Goal: Download file/media

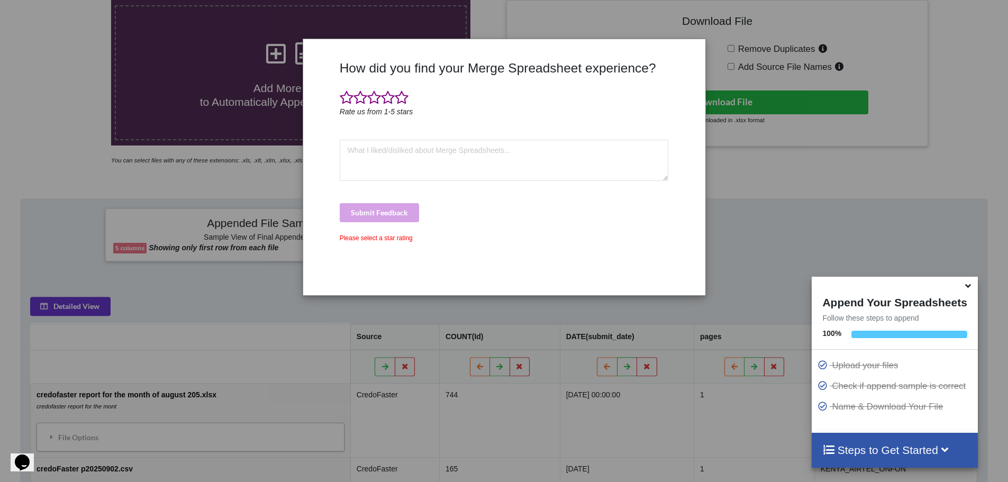
click at [190, 68] on div "How did you find your Merge Spreadsheet experience? Rate us from 1-5 stars Subm…" at bounding box center [504, 241] width 1008 height 482
click at [399, 103] on span at bounding box center [402, 97] width 14 height 15
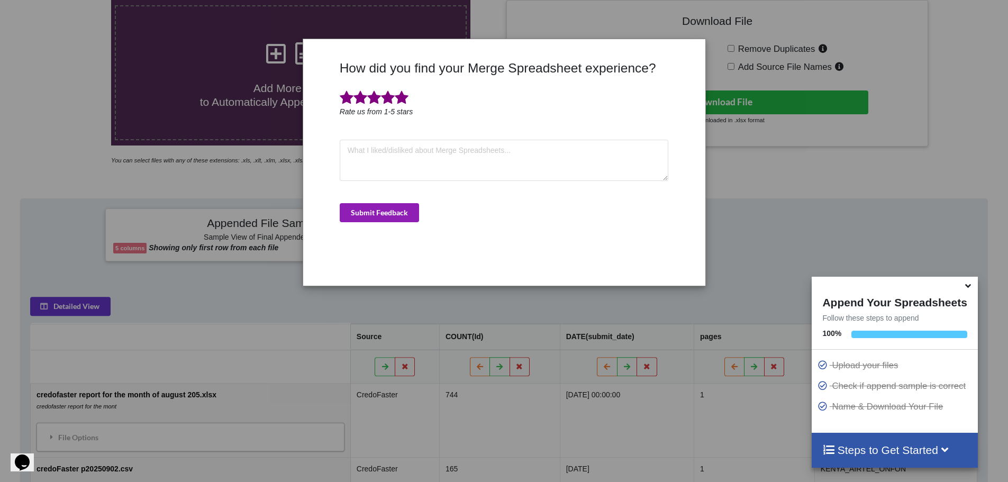
click at [391, 215] on button "Submit Feedback" at bounding box center [379, 212] width 79 height 19
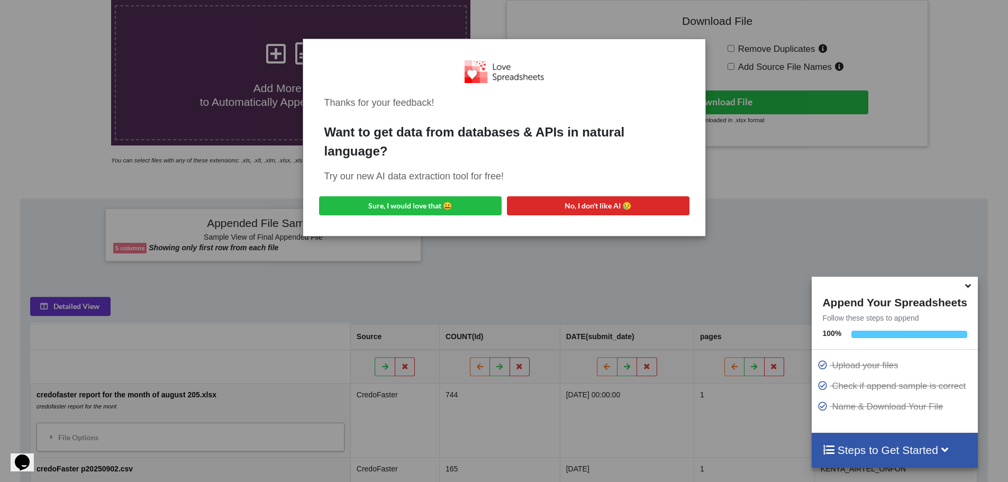
click at [160, 167] on div "Thanks for your feedback! Want to get data from databases & APIs in natural lan…" at bounding box center [504, 241] width 1008 height 482
click at [599, 207] on button "No, I don't like AI 😥" at bounding box center [598, 205] width 183 height 19
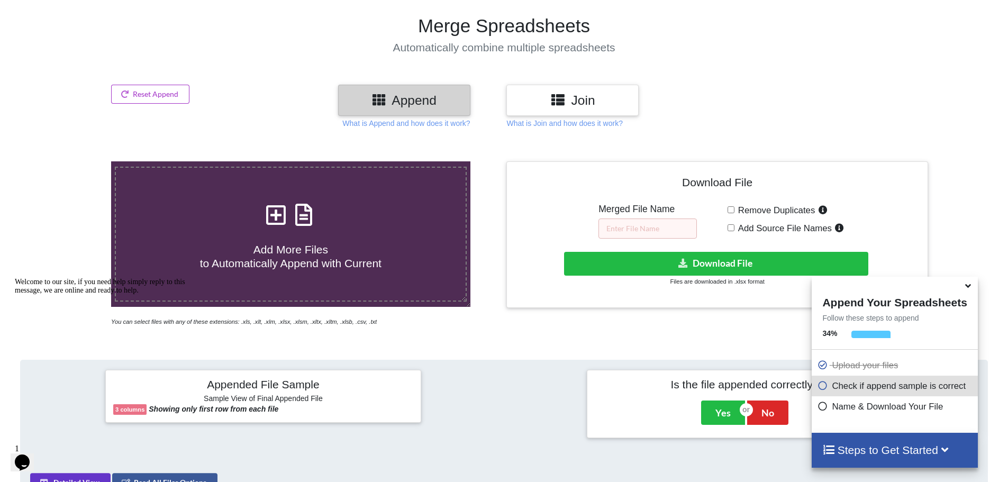
scroll to position [72, 0]
click at [710, 417] on button "Yes" at bounding box center [723, 413] width 44 height 24
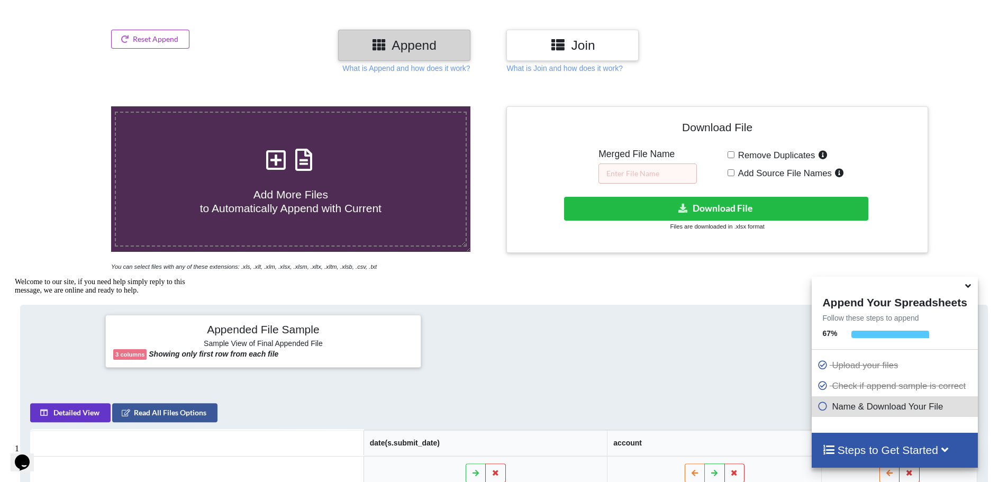
scroll to position [126, 0]
click at [623, 180] on input "text" at bounding box center [647, 174] width 98 height 20
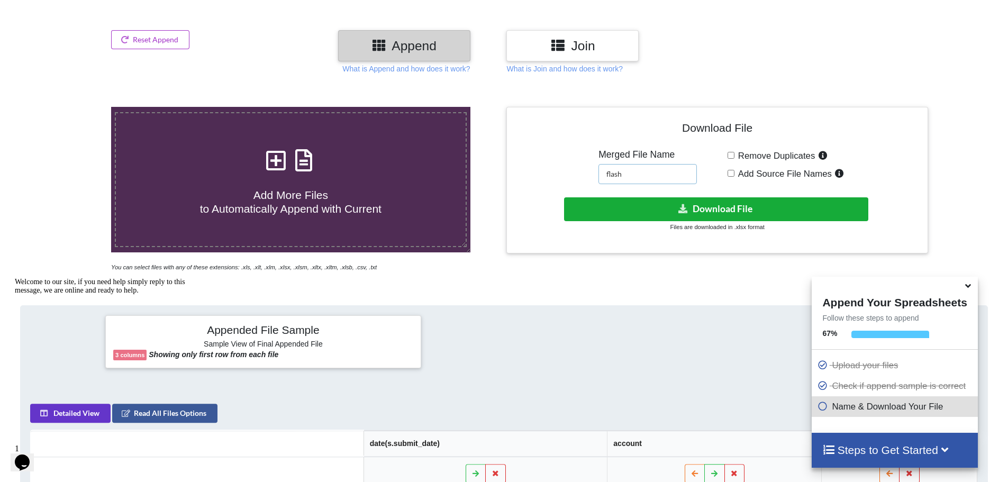
type input "flash"
click at [719, 210] on button "Download File" at bounding box center [716, 209] width 304 height 24
